Goal: Task Accomplishment & Management: Manage account settings

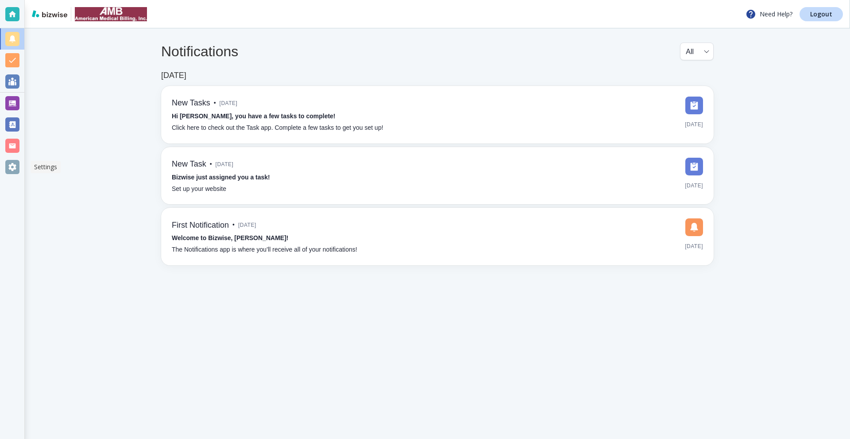
click at [10, 162] on div at bounding box center [12, 167] width 14 height 14
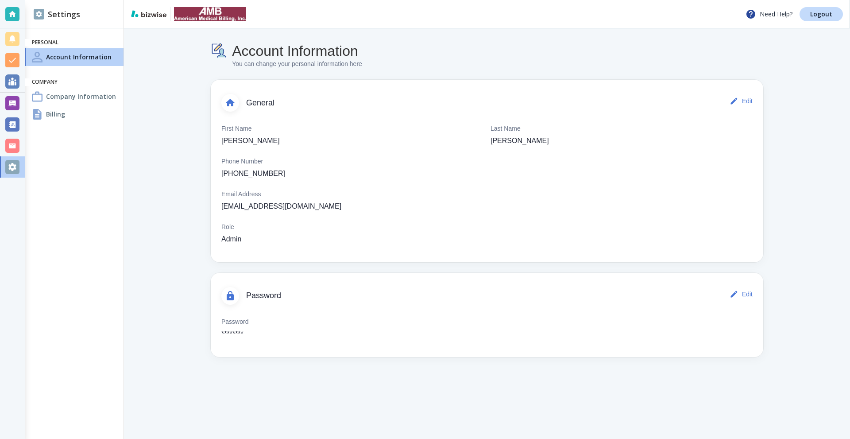
click at [74, 97] on h4 "Company Information" at bounding box center [81, 96] width 70 height 9
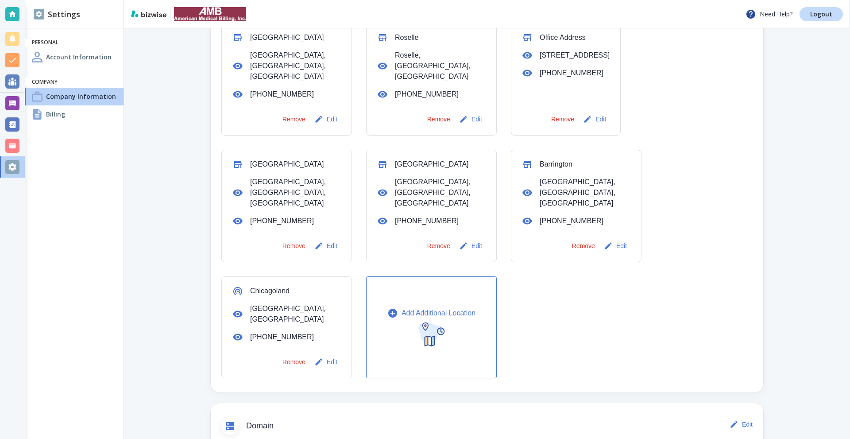
scroll to position [443, 0]
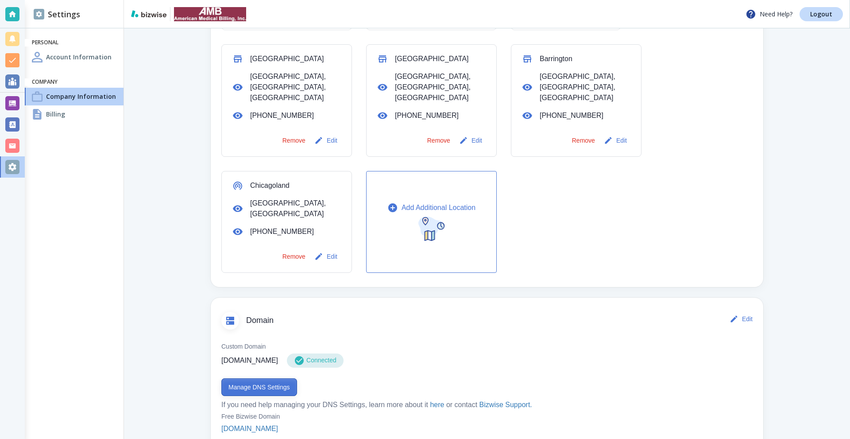
click at [265, 378] on button "Manage DNS Settings" at bounding box center [259, 387] width 76 height 18
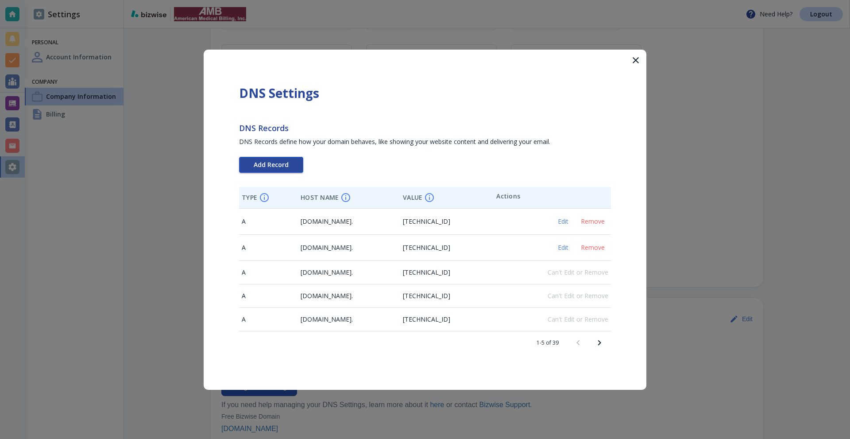
click at [283, 241] on td "A" at bounding box center [268, 247] width 59 height 26
click at [263, 159] on button "Add Record" at bounding box center [271, 165] width 64 height 16
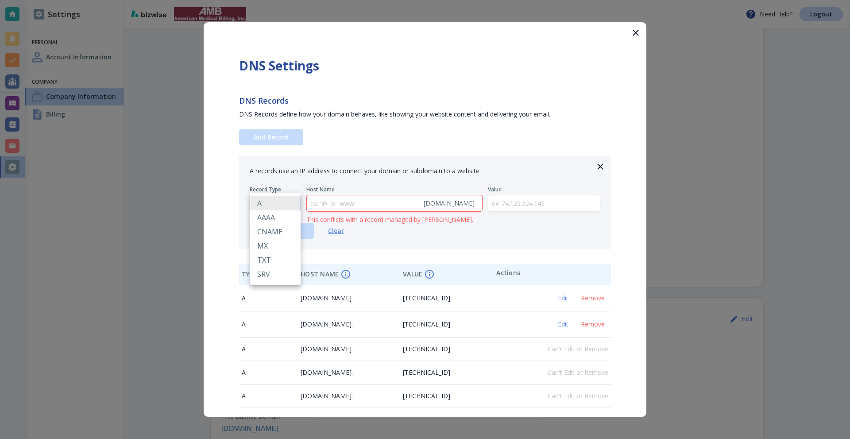
click at [273, 0] on body "Need Help? Logout Settings Personal Account Information Company Company Informa…" at bounding box center [425, 0] width 850 height 0
click at [268, 253] on li "TXT" at bounding box center [275, 260] width 50 height 14
type input "TXT"
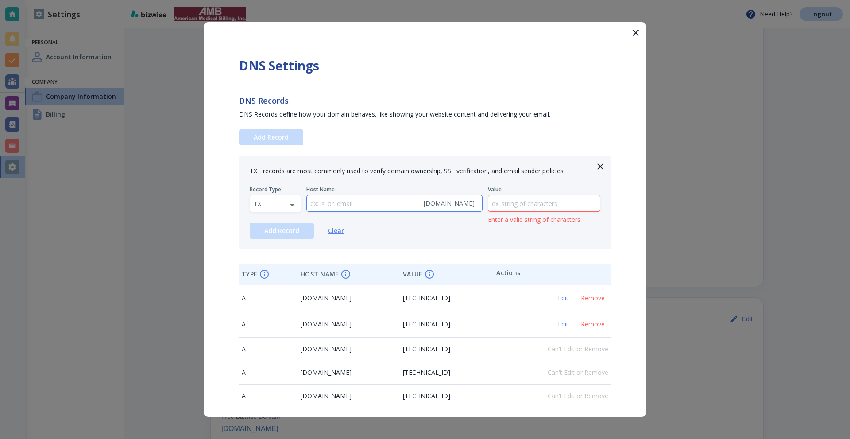
click at [354, 205] on input "text" at bounding box center [363, 203] width 112 height 16
type input "@"
click at [534, 206] on input "text" at bounding box center [544, 203] width 112 height 16
paste input "ppe-9cfa2ab39e9ebe3e8cae8745269be0d9d66c89ef"
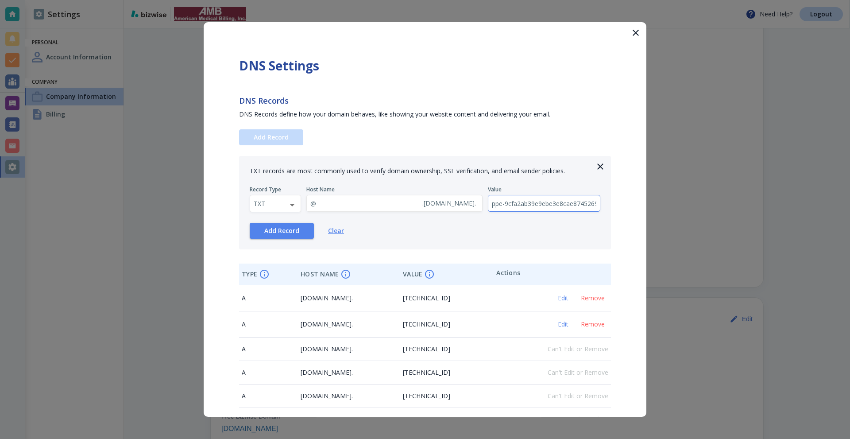
scroll to position [0, 44]
type input "ppe-9cfa2ab39e9ebe3e8cae8745269be0d9d66c89ef"
click at [277, 235] on button "Add Record" at bounding box center [282, 231] width 64 height 16
